Goal: Transaction & Acquisition: Purchase product/service

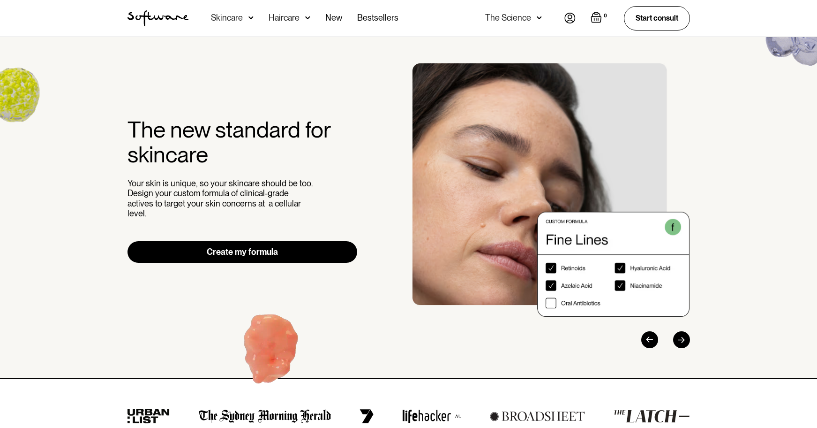
scroll to position [1, 0]
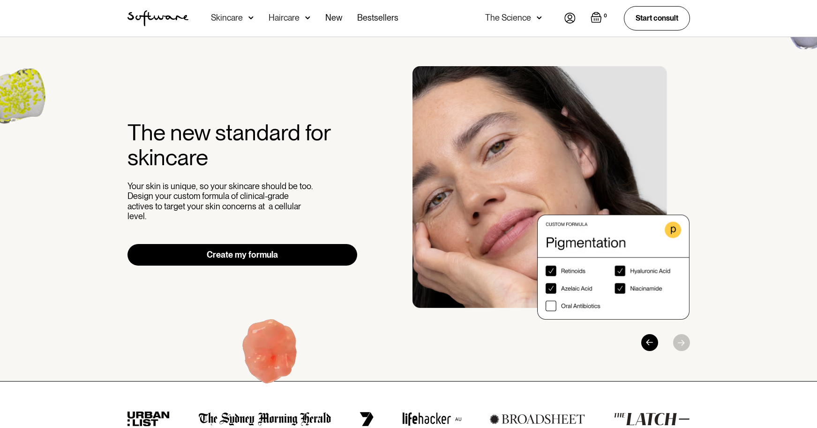
click at [254, 251] on link "Create my formula" at bounding box center [243, 255] width 230 height 22
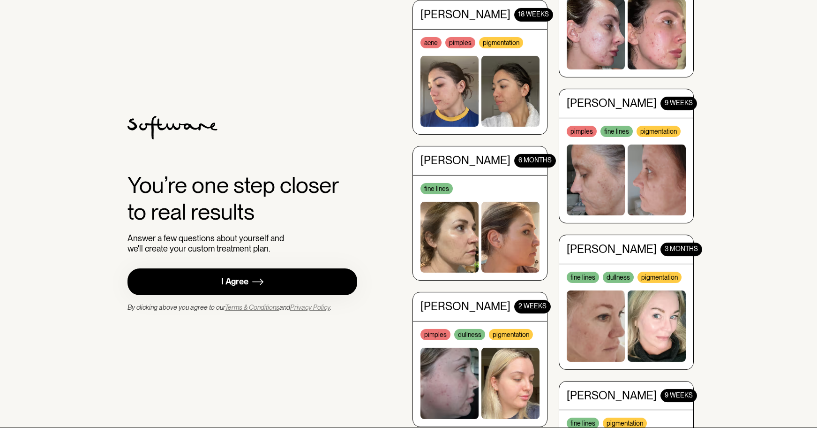
click at [251, 283] on link "I Agree" at bounding box center [243, 281] width 230 height 27
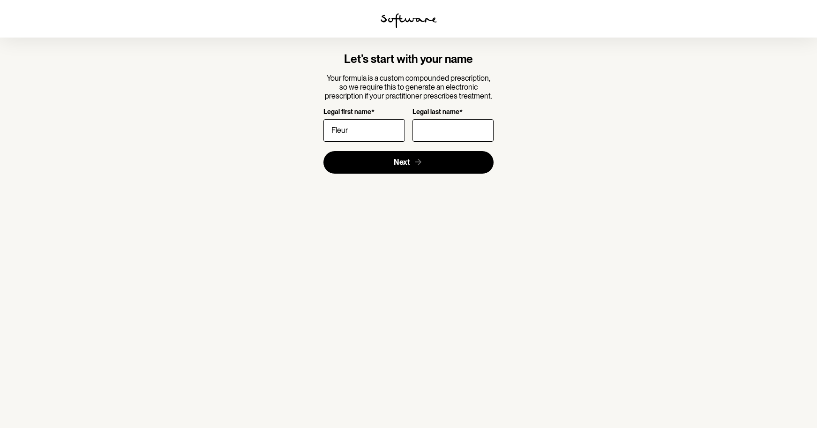
type input "Fleur"
click at [437, 134] on input "Legal last name *" at bounding box center [453, 130] width 81 height 23
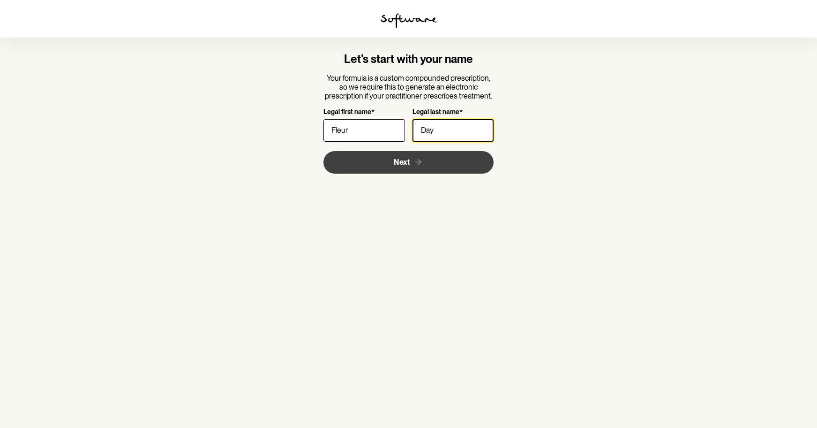
type input "Day"
click at [384, 164] on button "Next" at bounding box center [408, 162] width 170 height 23
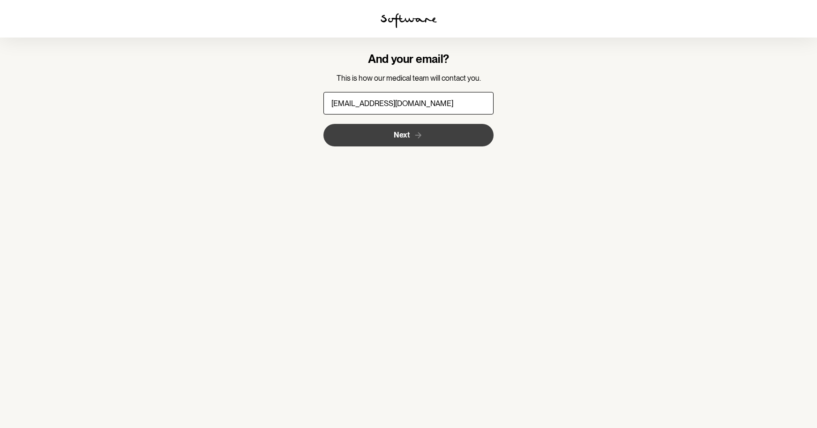
type input "[EMAIL_ADDRESS][DOMAIN_NAME]"
click at [394, 130] on span "Next" at bounding box center [402, 134] width 16 height 9
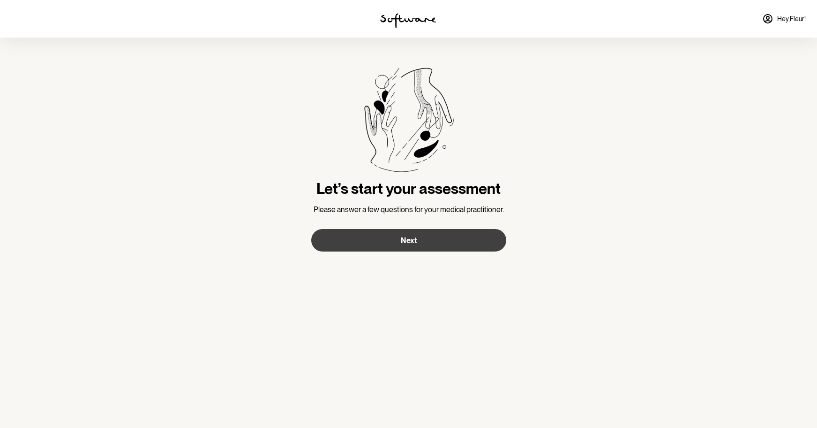
click at [406, 238] on span "Next" at bounding box center [409, 240] width 16 height 9
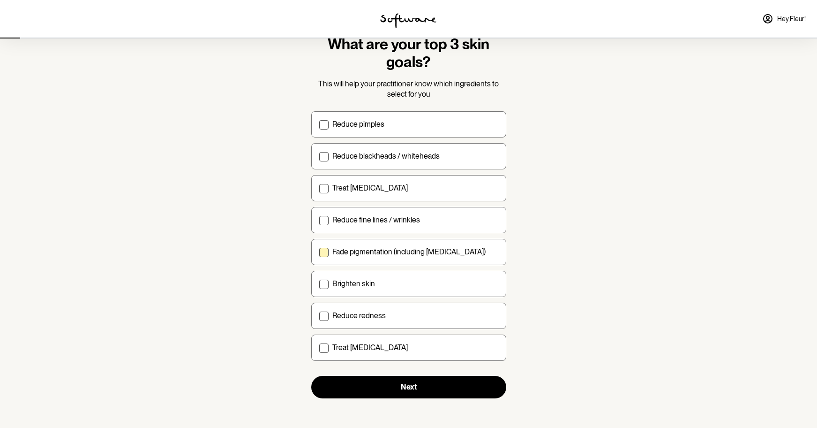
scroll to position [32, 0]
click at [326, 315] on span at bounding box center [323, 316] width 9 height 9
click at [319, 315] on input "Reduce redness" at bounding box center [319, 315] width 0 height 0
checkbox input "true"
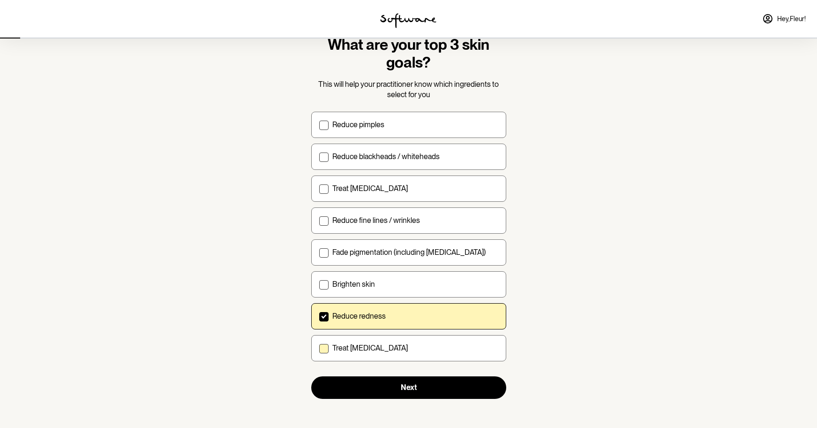
click at [322, 344] on span at bounding box center [323, 348] width 9 height 9
click at [319, 347] on input "Treat [MEDICAL_DATA]" at bounding box center [319, 347] width 0 height 0
checkbox input "true"
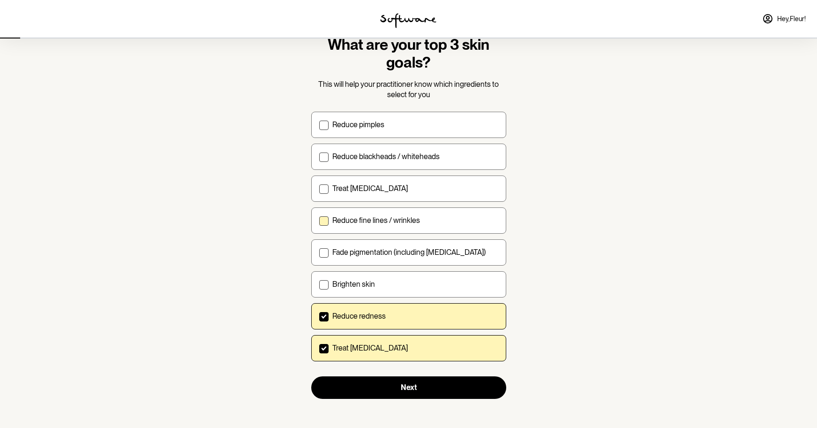
click at [319, 215] on label "Reduce fine lines / wrinkles" at bounding box center [408, 220] width 195 height 26
click at [319, 220] on input "Reduce fine lines / wrinkles" at bounding box center [319, 220] width 0 height 0
checkbox input "true"
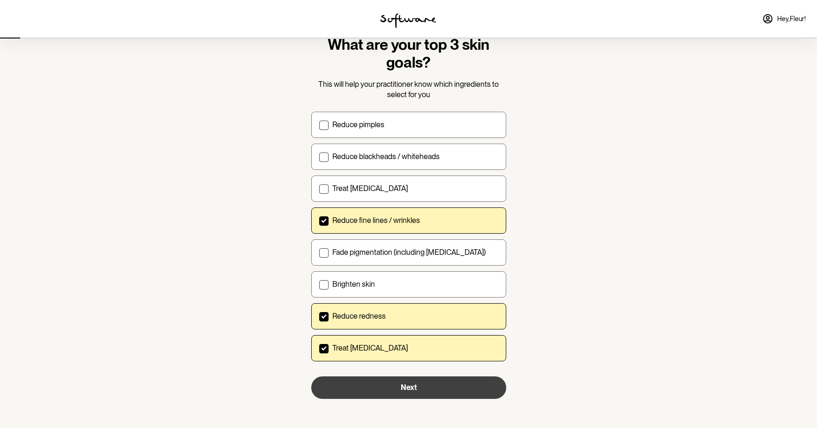
click at [413, 385] on span "Next" at bounding box center [409, 387] width 16 height 9
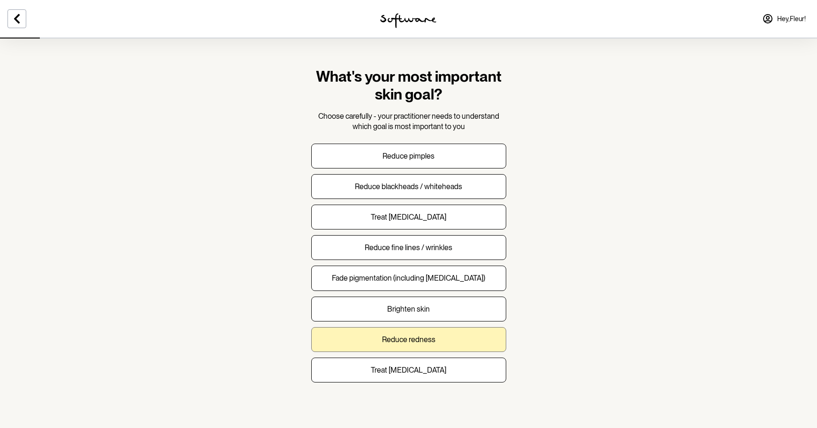
click at [414, 336] on p "Reduce redness" at bounding box center [408, 339] width 53 height 9
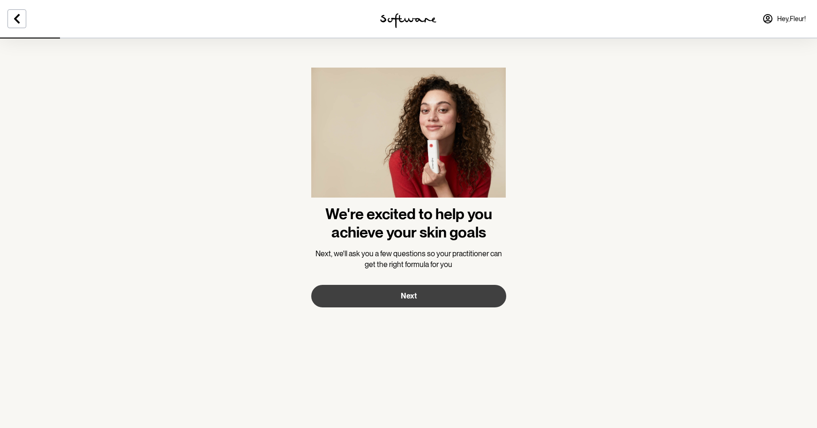
click at [411, 297] on span "Next" at bounding box center [409, 295] width 16 height 9
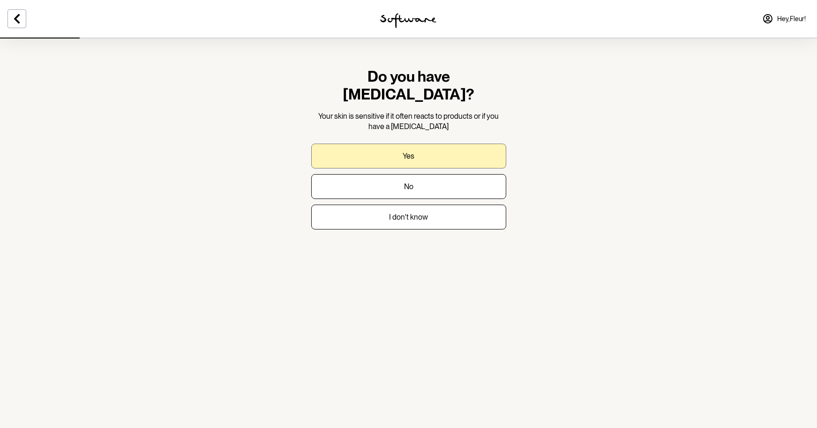
click at [426, 143] on button "Yes" at bounding box center [408, 155] width 195 height 25
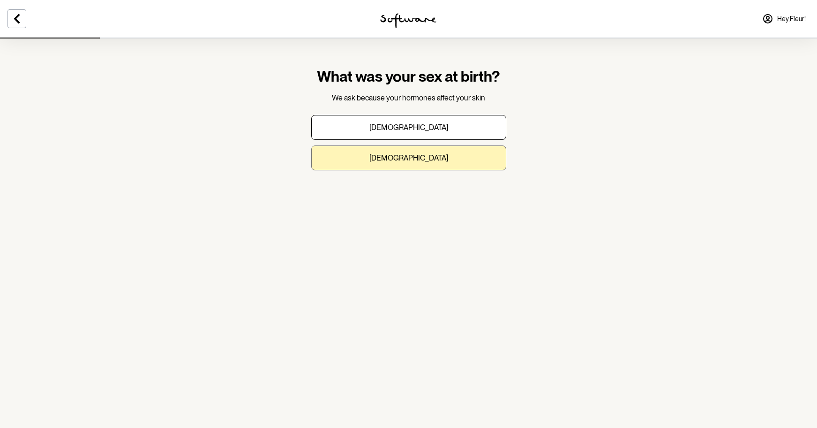
click at [420, 154] on button "Female" at bounding box center [408, 157] width 195 height 25
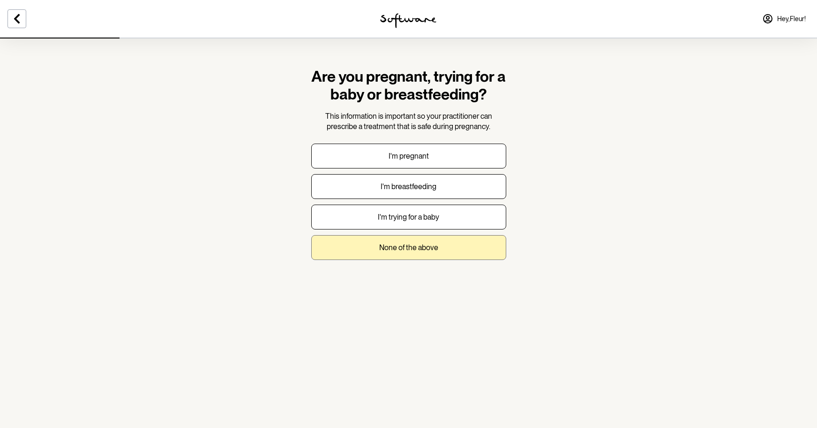
click at [430, 243] on p "None of the above" at bounding box center [408, 247] width 59 height 9
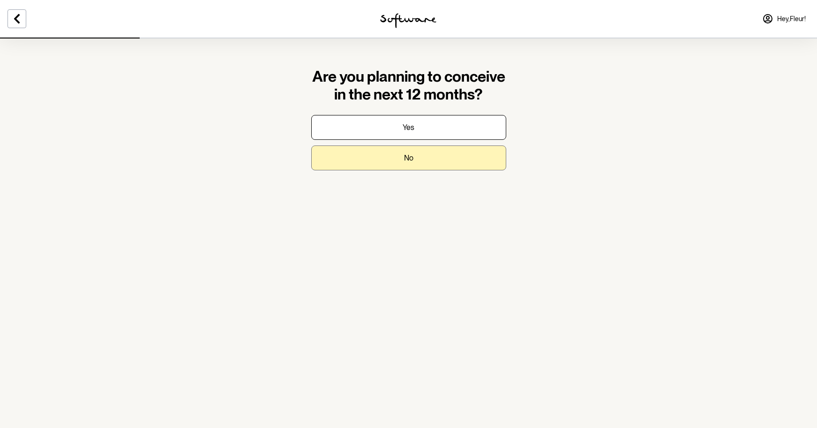
click at [413, 155] on p "No" at bounding box center [408, 157] width 9 height 9
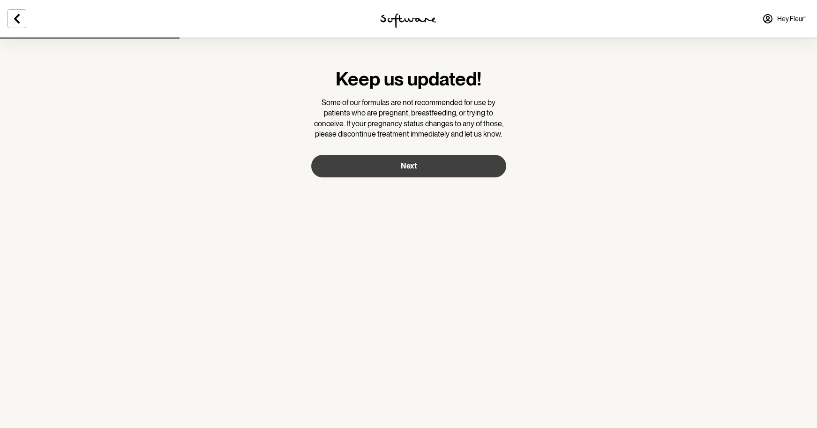
click at [412, 163] on span "Next" at bounding box center [409, 165] width 16 height 9
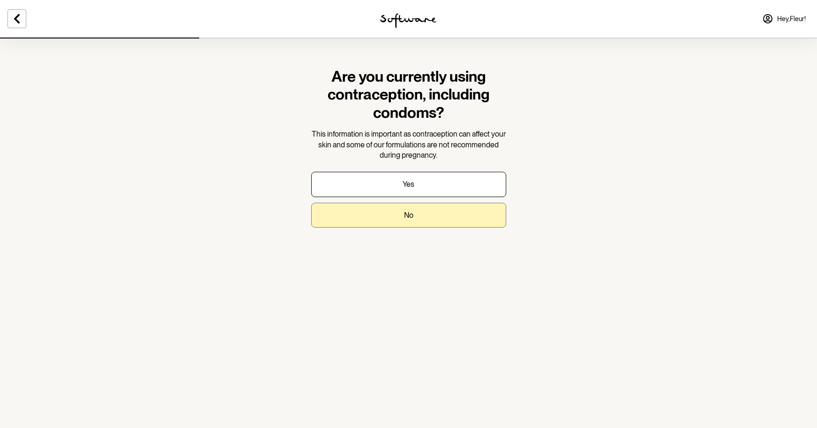
click at [426, 208] on button "No" at bounding box center [408, 215] width 195 height 25
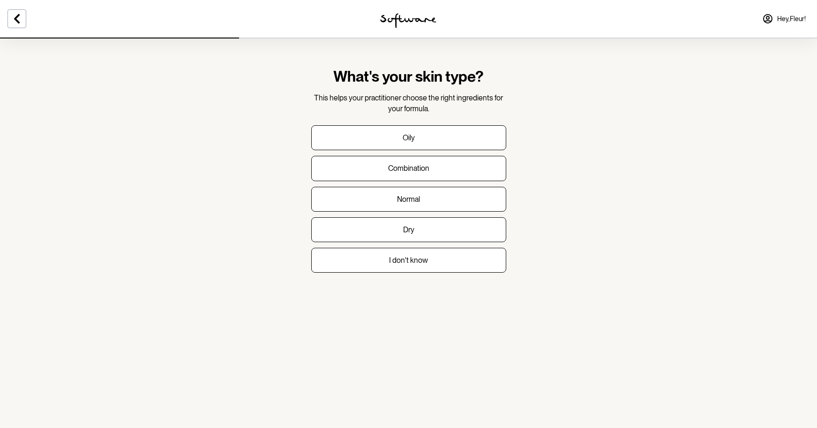
click at [604, 169] on section "What's your skin type? This helps your practitioner choose the right ingredient…" at bounding box center [408, 214] width 817 height 428
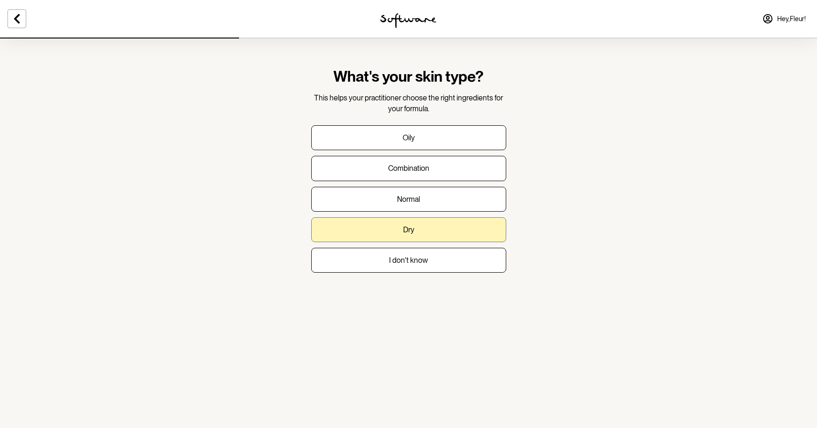
click at [441, 225] on button "Dry" at bounding box center [408, 229] width 195 height 25
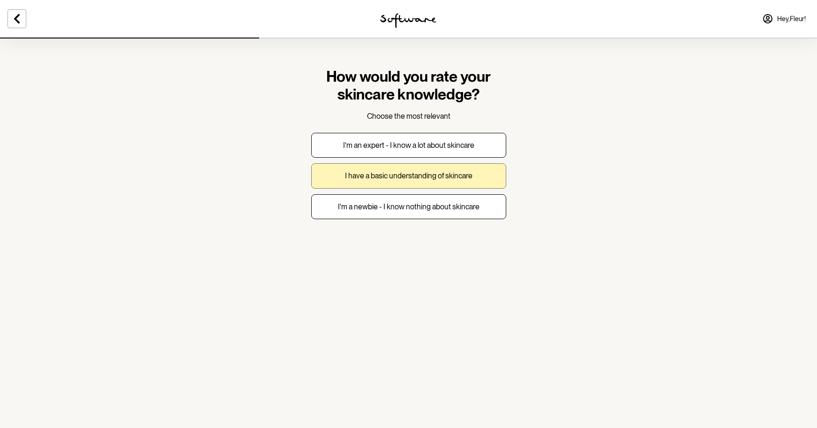
click at [400, 179] on p "I have a basic understanding of skincare" at bounding box center [409, 175] width 128 height 9
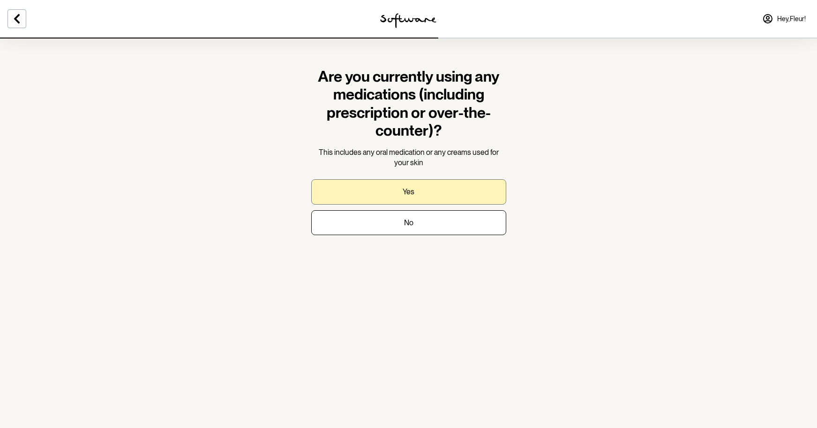
click at [410, 190] on p "Yes" at bounding box center [409, 191] width 12 height 9
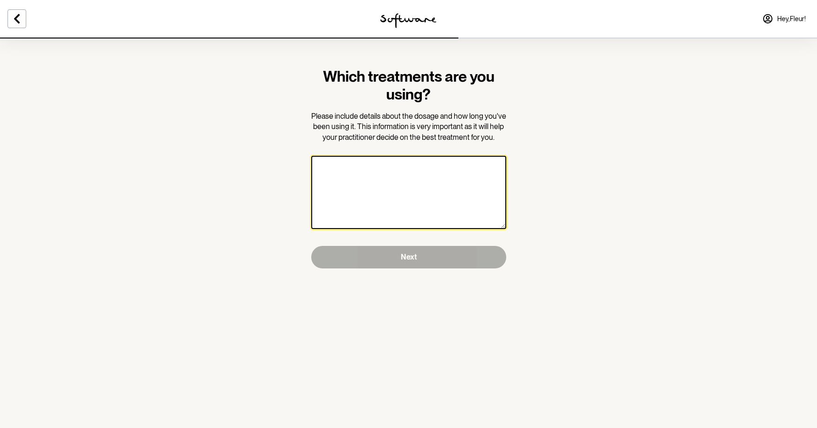
click at [375, 187] on textarea at bounding box center [408, 192] width 195 height 73
paste textarea "Doxycycline"
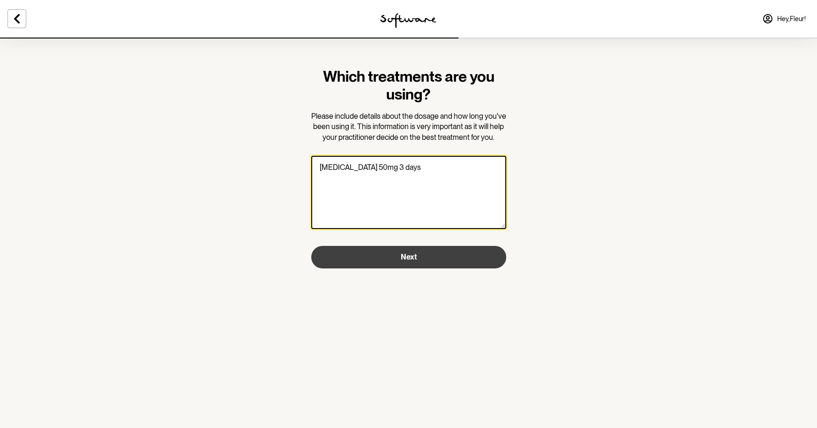
type textarea "Doxycycline 50mg 3 days"
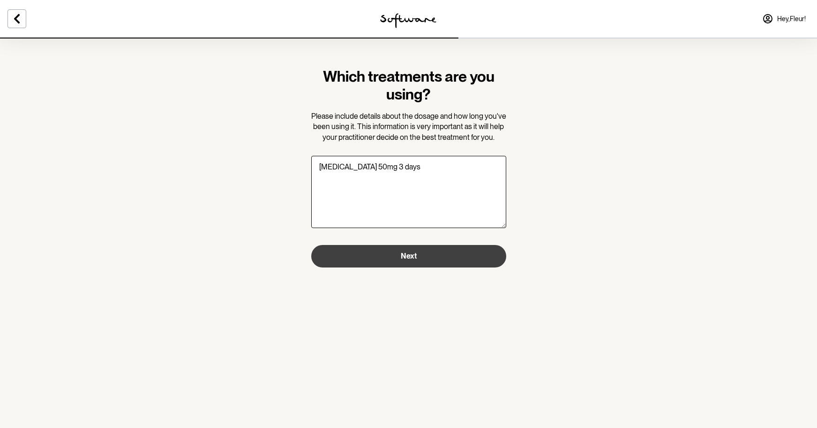
click at [409, 261] on button "Next" at bounding box center [408, 256] width 195 height 23
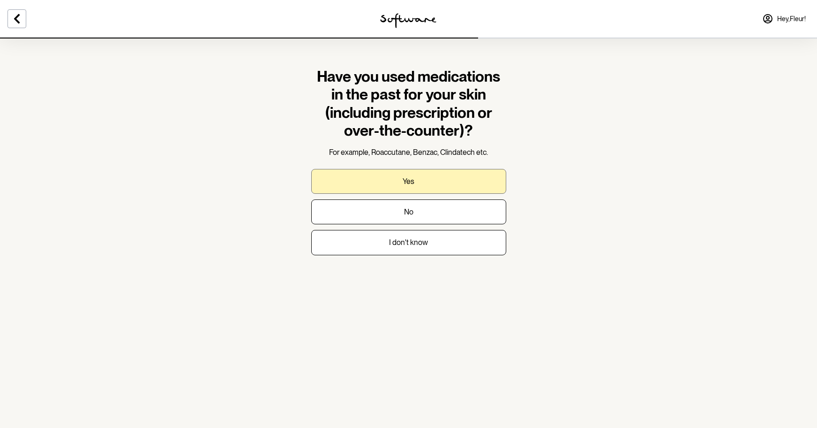
click at [409, 179] on p "Yes" at bounding box center [409, 181] width 12 height 9
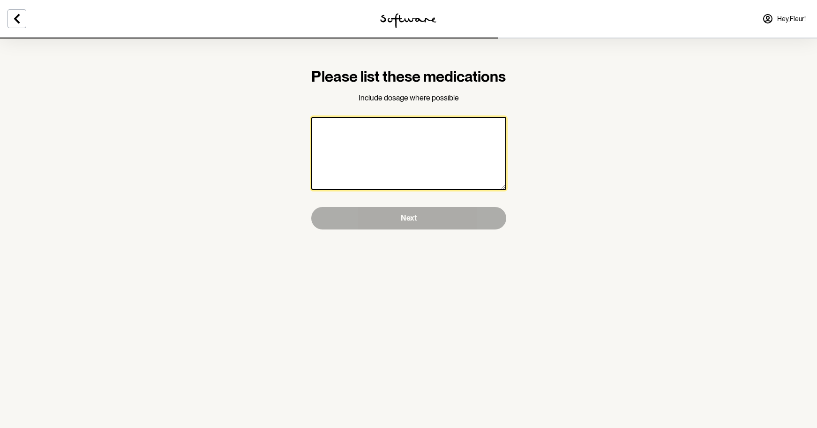
click at [409, 179] on textarea at bounding box center [408, 153] width 195 height 73
paste textarea "Doxycycline"
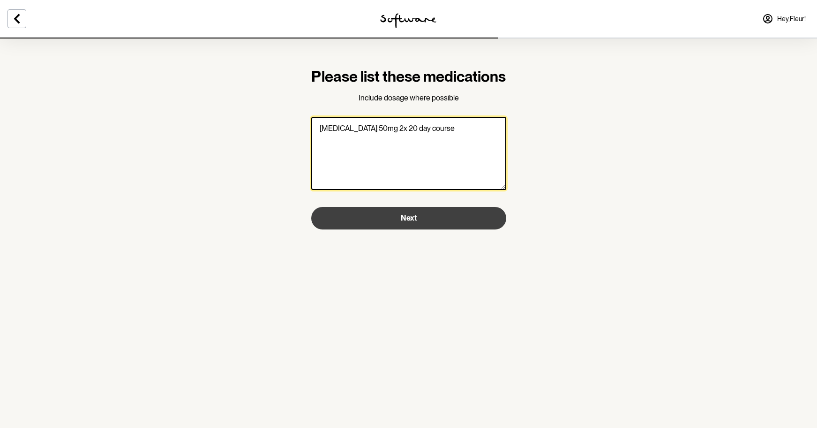
type textarea "Doxycycline 50mg 2x 20 day course"
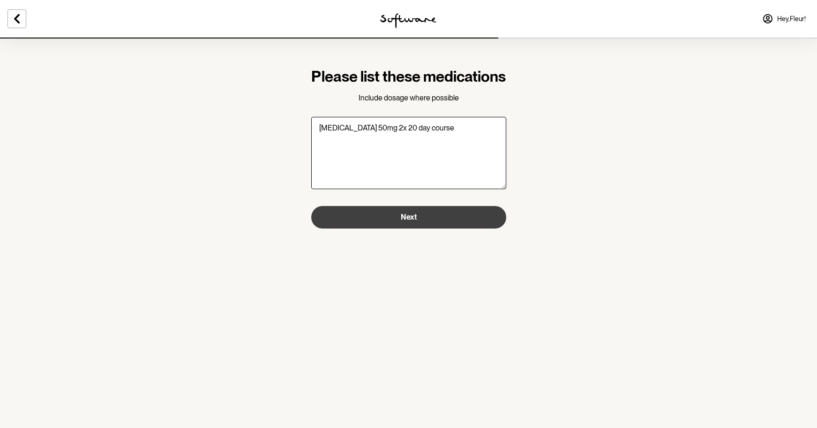
click at [415, 228] on button "Next" at bounding box center [408, 217] width 195 height 23
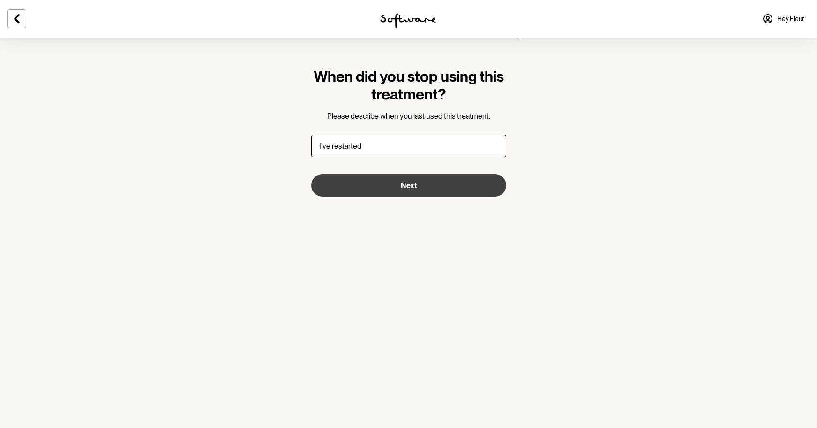
type input "I've restarted"
click at [402, 183] on span "Next" at bounding box center [409, 185] width 16 height 9
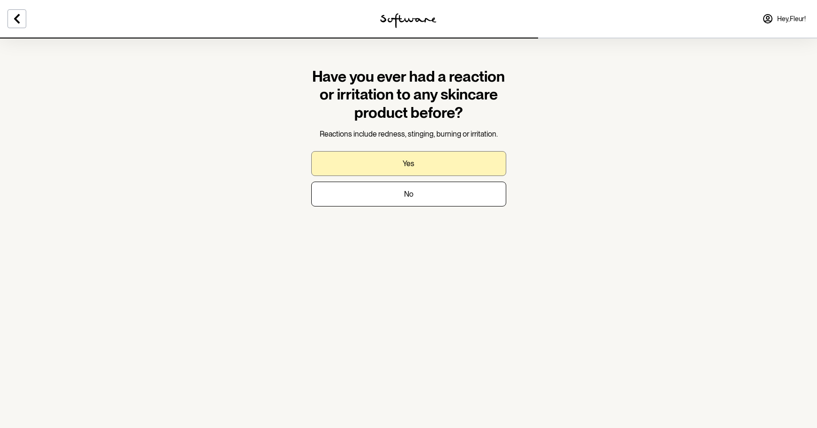
click at [412, 156] on button "Yes" at bounding box center [408, 163] width 195 height 25
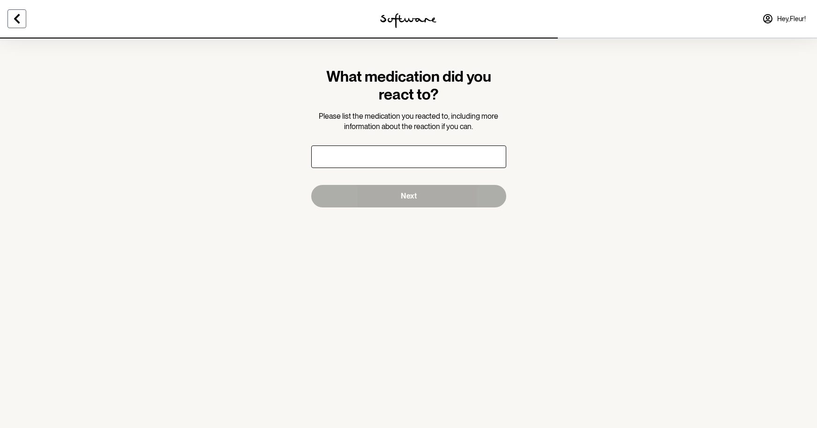
click at [18, 20] on icon at bounding box center [16, 18] width 11 height 11
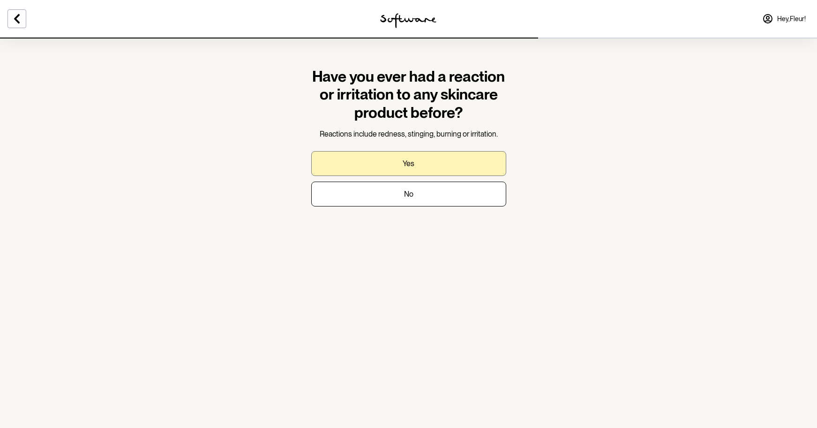
click at [426, 161] on button "Yes" at bounding box center [408, 163] width 195 height 25
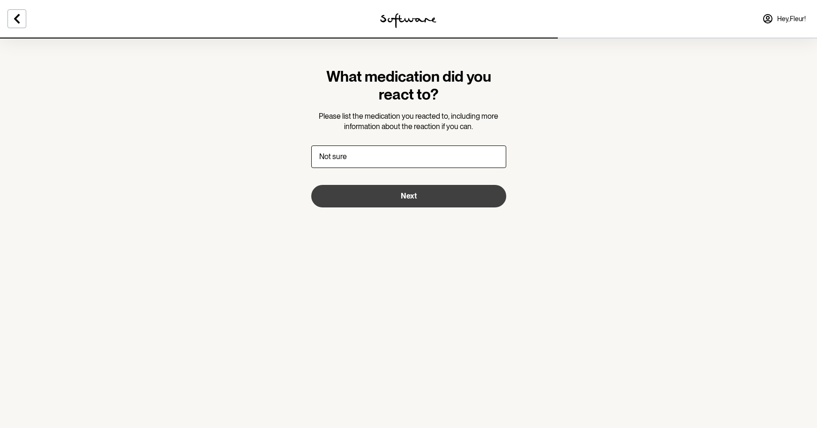
type input "Not sure"
click at [417, 192] on button "Next" at bounding box center [408, 196] width 195 height 23
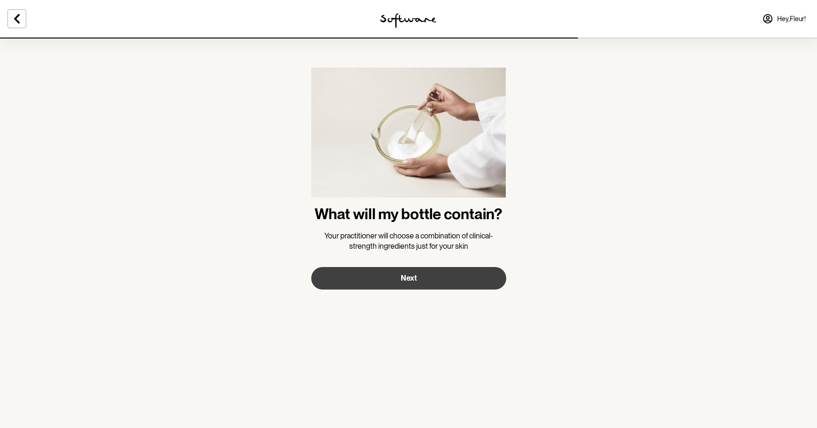
click at [409, 275] on span "Next" at bounding box center [409, 277] width 16 height 9
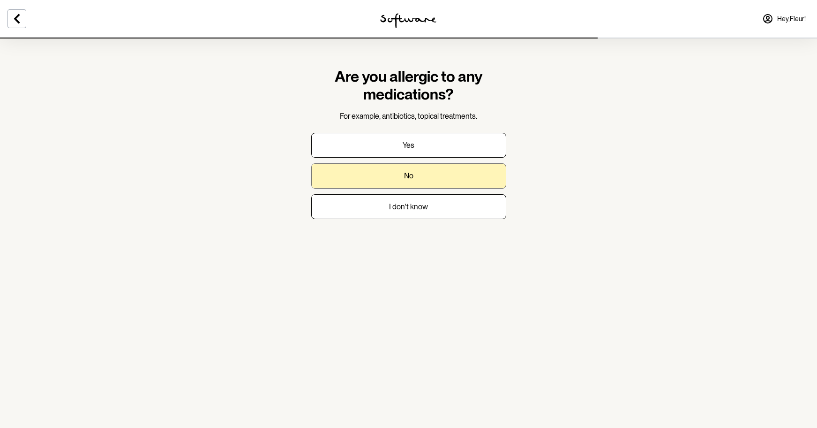
click at [402, 177] on button "No" at bounding box center [408, 175] width 195 height 25
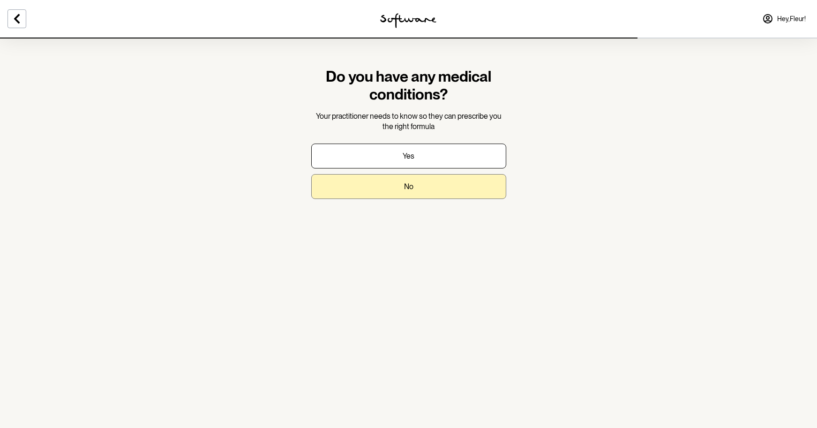
click at [412, 188] on p "No" at bounding box center [408, 186] width 9 height 9
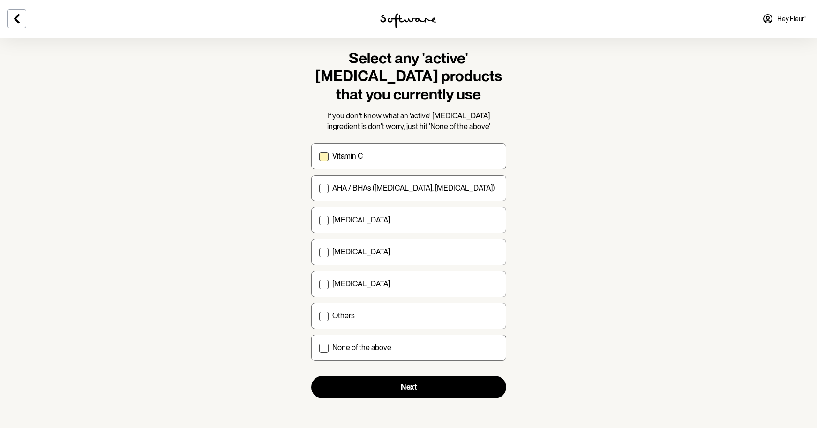
scroll to position [18, 0]
click at [324, 347] on span at bounding box center [323, 348] width 9 height 9
click at [319, 348] on input "None of the above" at bounding box center [319, 348] width 0 height 0
checkbox input "true"
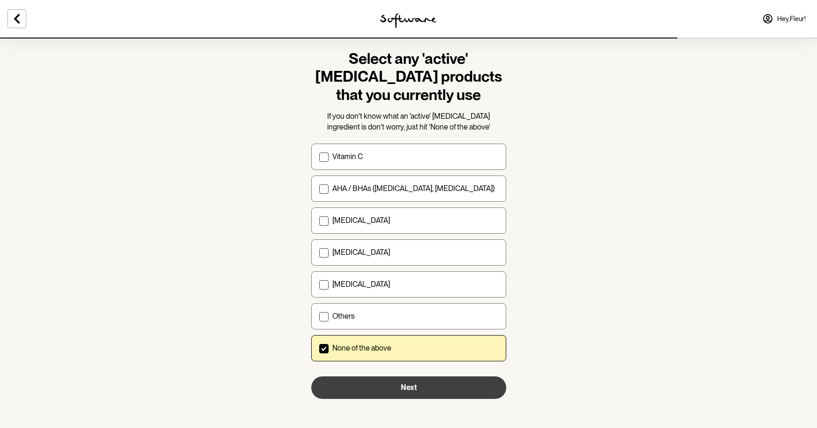
click at [406, 389] on span "Next" at bounding box center [409, 387] width 16 height 9
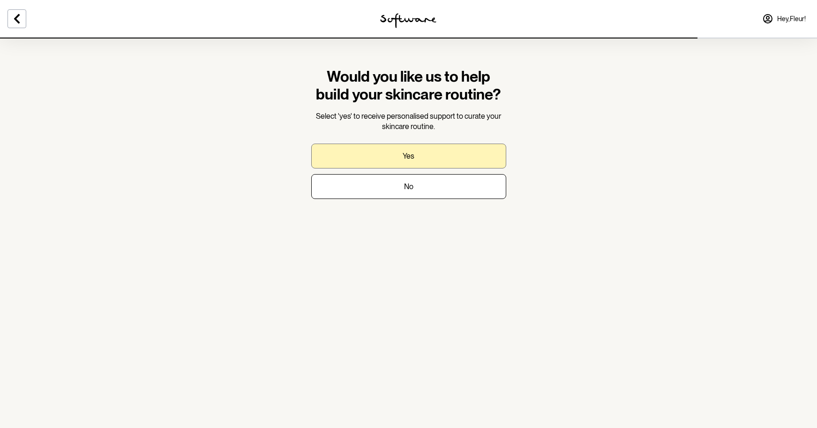
click at [407, 155] on p "Yes" at bounding box center [409, 155] width 12 height 9
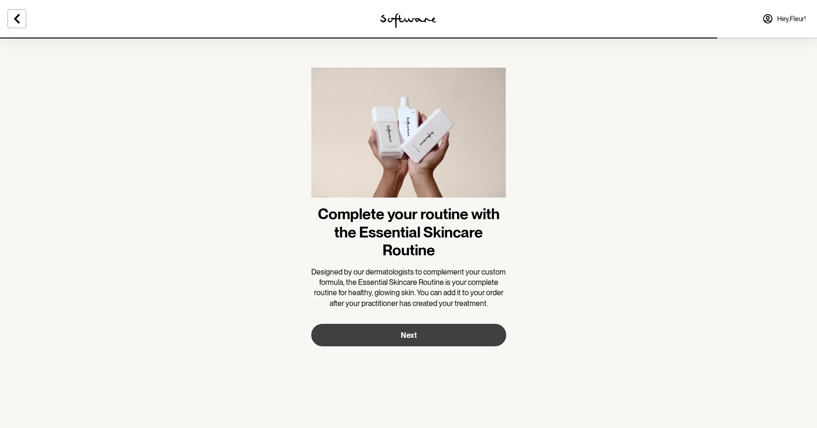
click at [409, 337] on span "Next" at bounding box center [409, 334] width 16 height 9
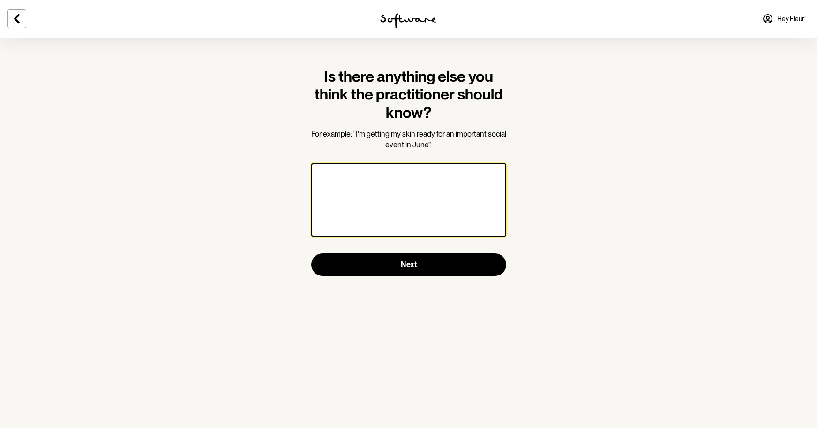
click at [380, 196] on textarea at bounding box center [408, 199] width 195 height 73
click at [388, 176] on textarea "I'm suffering from perioral de" at bounding box center [408, 199] width 195 height 73
click at [398, 180] on textarea "I'm suffering from perioral de" at bounding box center [408, 199] width 195 height 73
click at [442, 202] on textarea "I'm suffering from perioral dermatitis" at bounding box center [408, 199] width 195 height 73
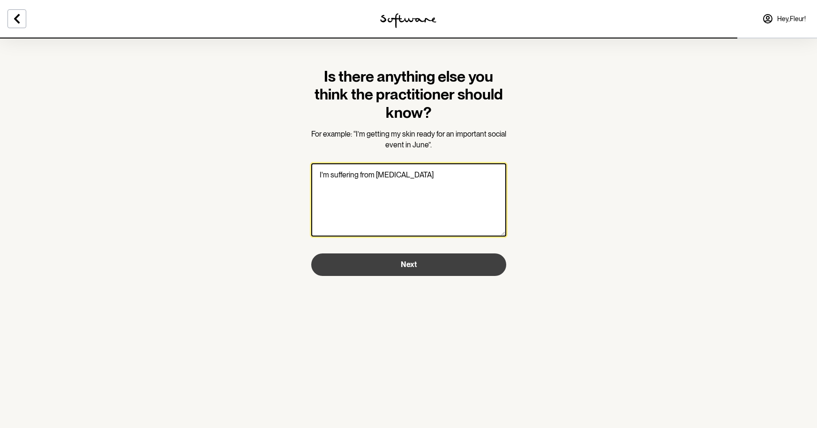
type textarea "I'm suffering from perioral dermatitis"
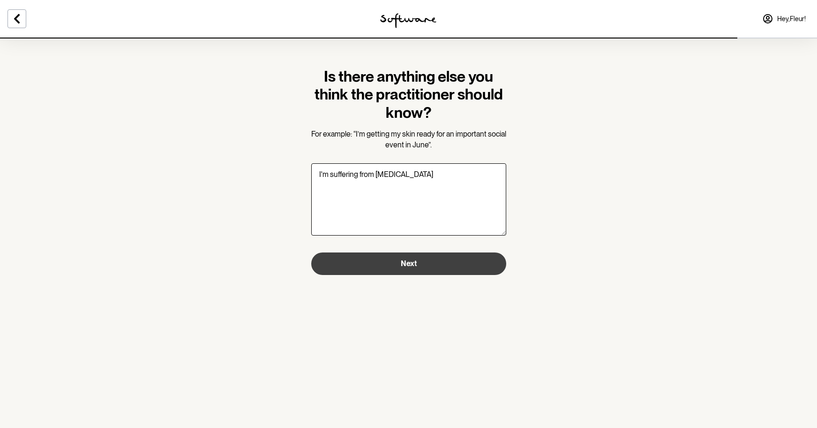
click at [408, 268] on button "Next" at bounding box center [408, 263] width 195 height 23
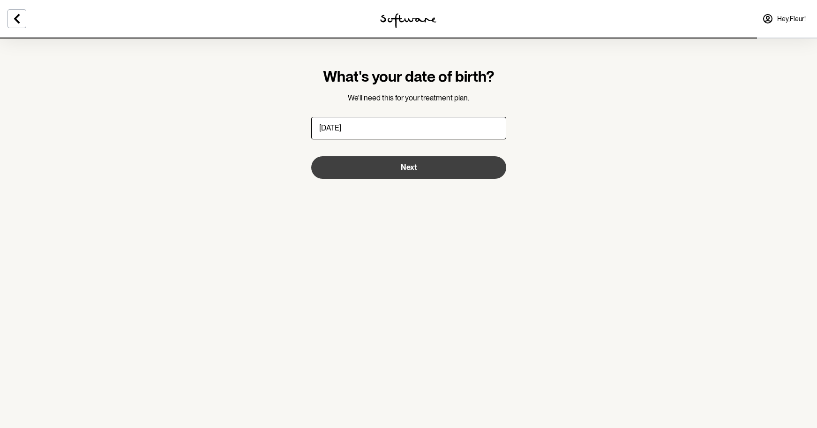
type input "04/02/1984"
click at [412, 170] on span "Next" at bounding box center [409, 167] width 16 height 9
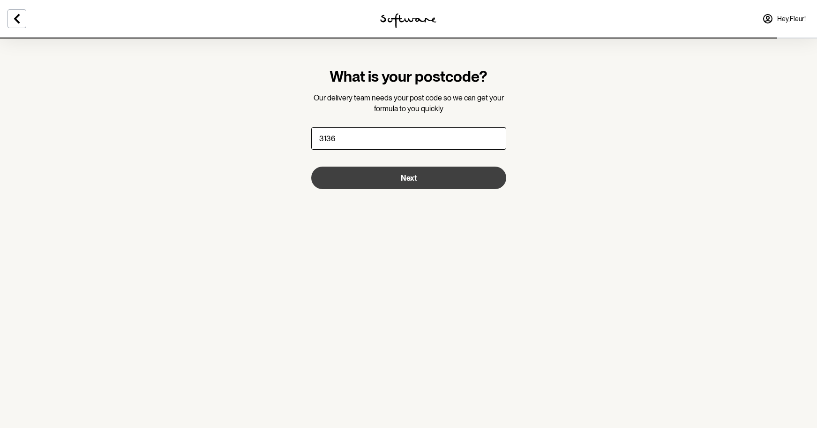
type input "3136"
click at [414, 180] on span "Next" at bounding box center [409, 177] width 16 height 9
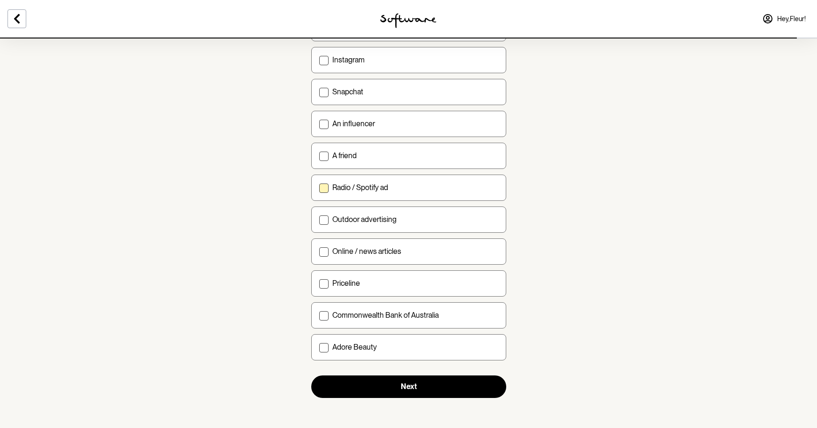
scroll to position [227, 0]
click at [326, 156] on span at bounding box center [323, 156] width 9 height 9
click at [319, 156] on input "A friend" at bounding box center [319, 156] width 0 height 0
checkbox input "true"
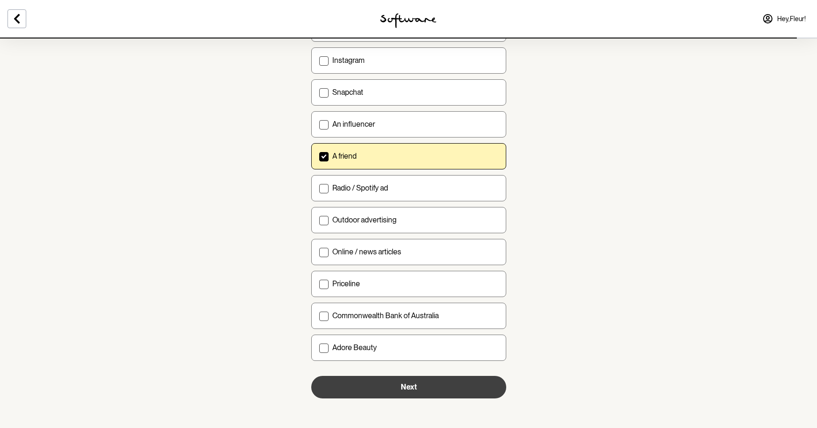
click at [410, 381] on button "Next" at bounding box center [408, 386] width 195 height 23
